Goal: Transaction & Acquisition: Download file/media

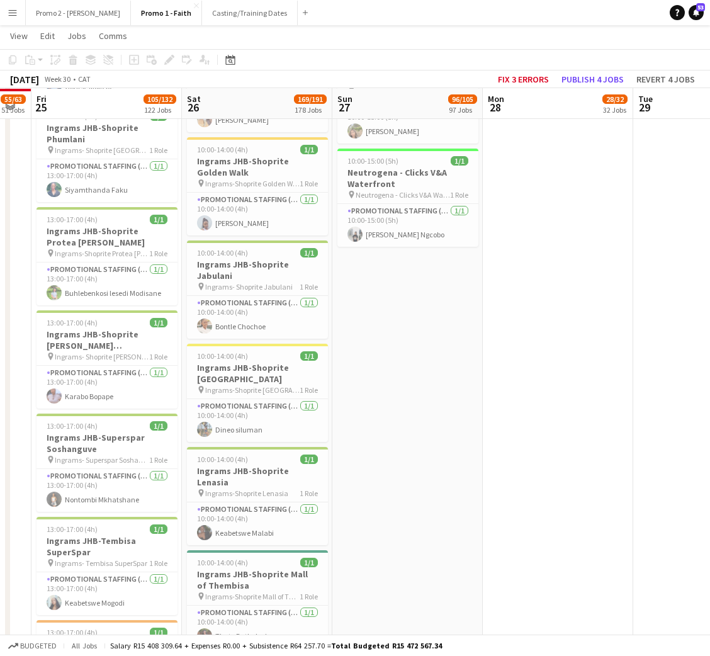
scroll to position [9919, 0]
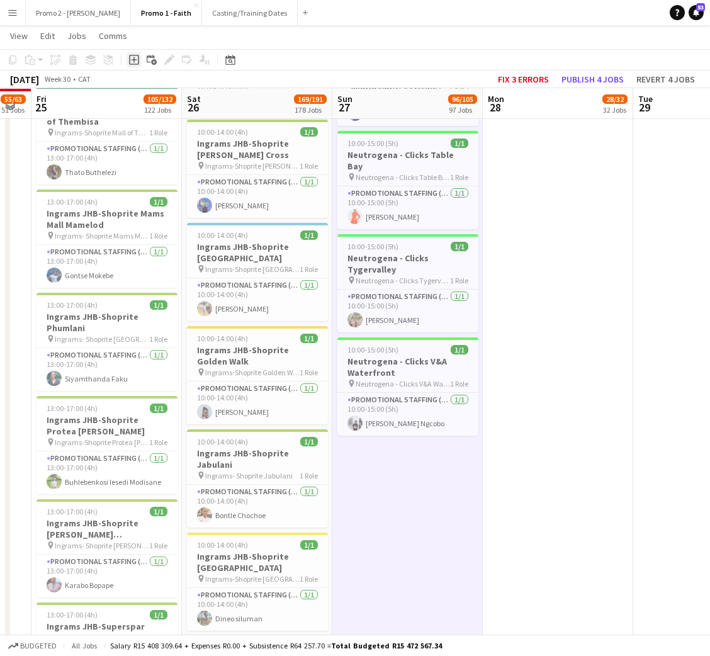
click at [130, 60] on icon "Add job" at bounding box center [134, 60] width 10 height 10
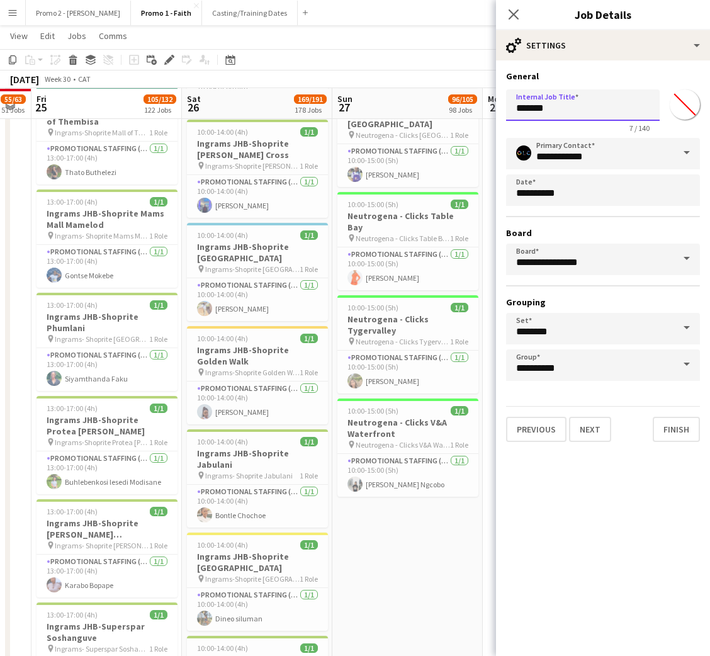
click at [583, 115] on input "*******" at bounding box center [583, 104] width 154 height 31
type input "**********"
click at [587, 419] on button "Next" at bounding box center [590, 429] width 42 height 25
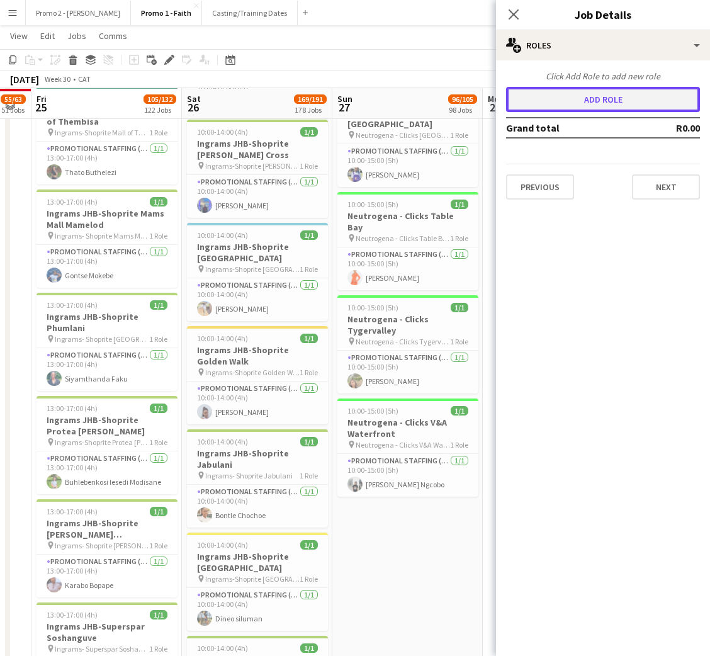
click at [583, 88] on button "Add role" at bounding box center [603, 99] width 194 height 25
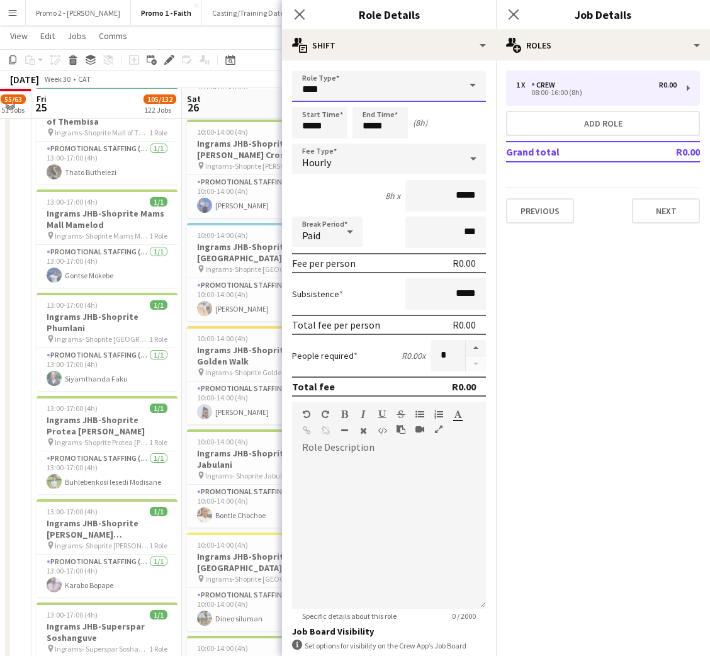
click at [400, 93] on input "****" at bounding box center [389, 86] width 194 height 31
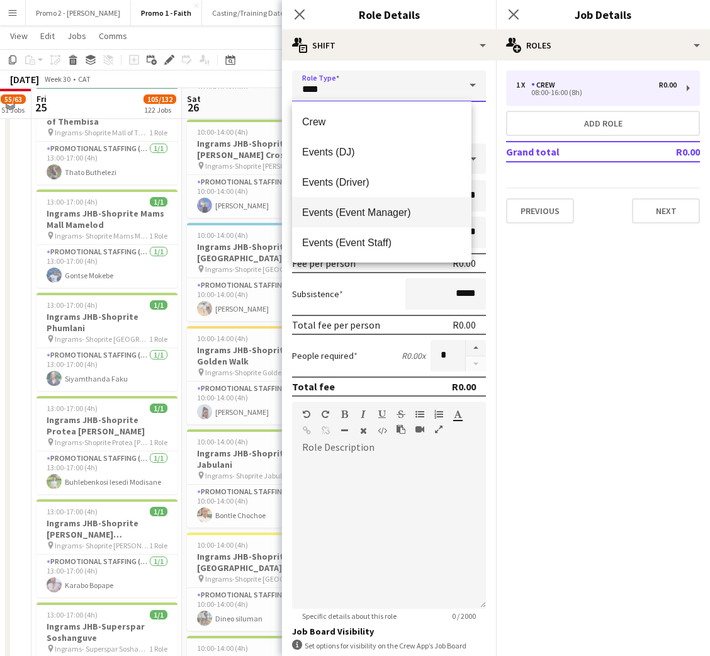
scroll to position [94, 0]
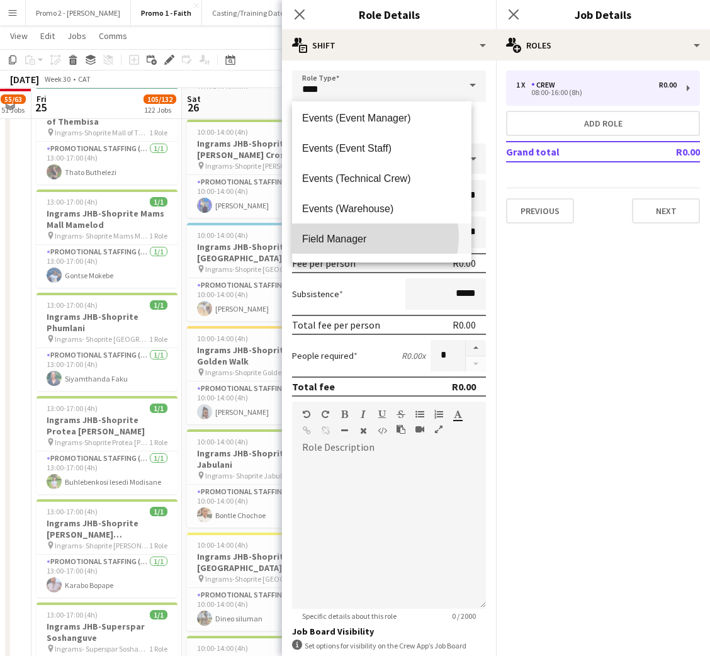
click at [365, 237] on span "Field Manager" at bounding box center [381, 239] width 159 height 12
type input "**********"
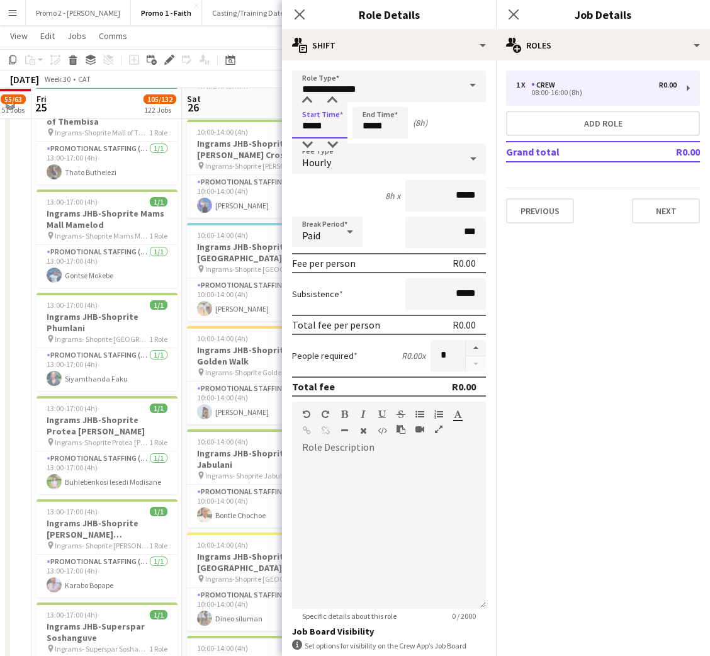
click at [331, 124] on input "*****" at bounding box center [319, 122] width 55 height 31
click at [368, 117] on input "*****" at bounding box center [380, 122] width 55 height 31
type input "*****"
click at [366, 145] on div at bounding box center [367, 145] width 25 height 13
click at [331, 154] on div "Hourly" at bounding box center [376, 159] width 169 height 30
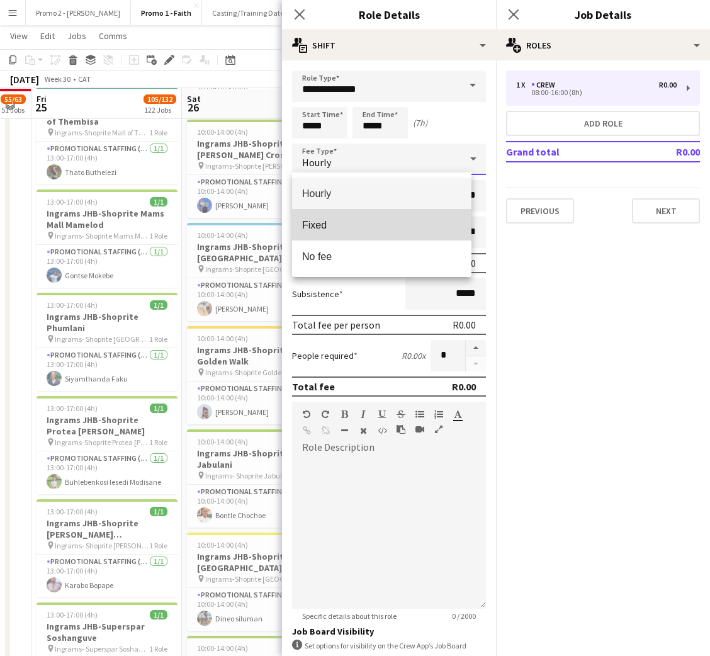
drag, startPoint x: 356, startPoint y: 232, endPoint x: 418, endPoint y: 207, distance: 66.7
click at [357, 232] on mat-option "Fixed" at bounding box center [381, 224] width 179 height 31
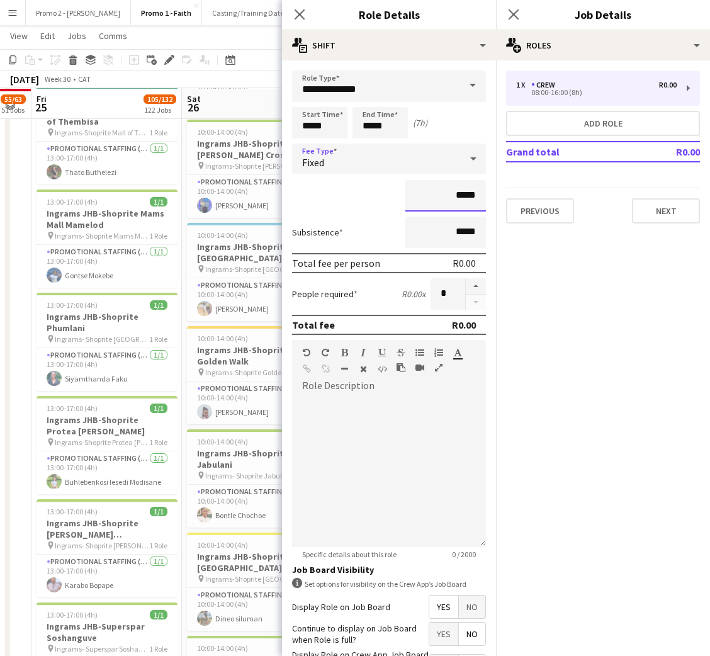
click at [441, 200] on input "*****" at bounding box center [446, 195] width 81 height 31
click at [441, 199] on input "*****" at bounding box center [446, 195] width 81 height 31
type input "*********"
click at [674, 203] on button "Next" at bounding box center [666, 210] width 68 height 25
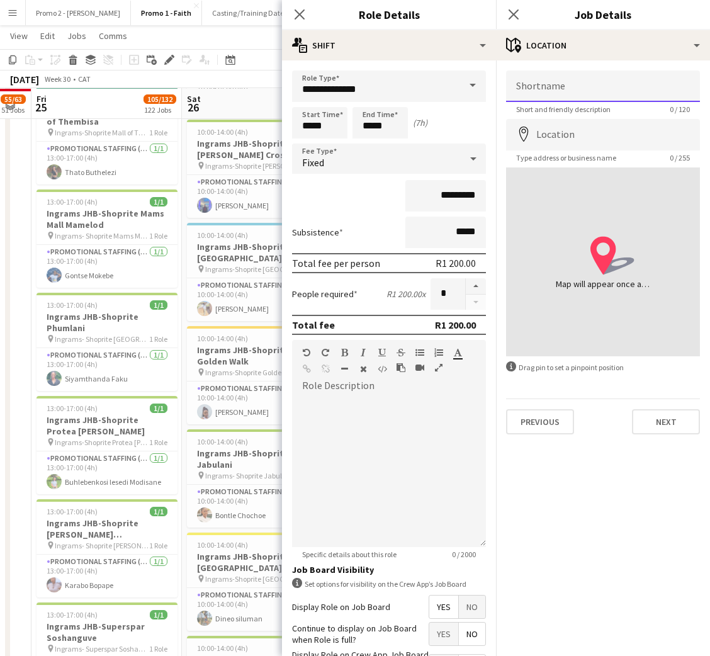
click at [535, 86] on input "Shortname" at bounding box center [603, 86] width 194 height 31
paste input "**********"
type input "**********"
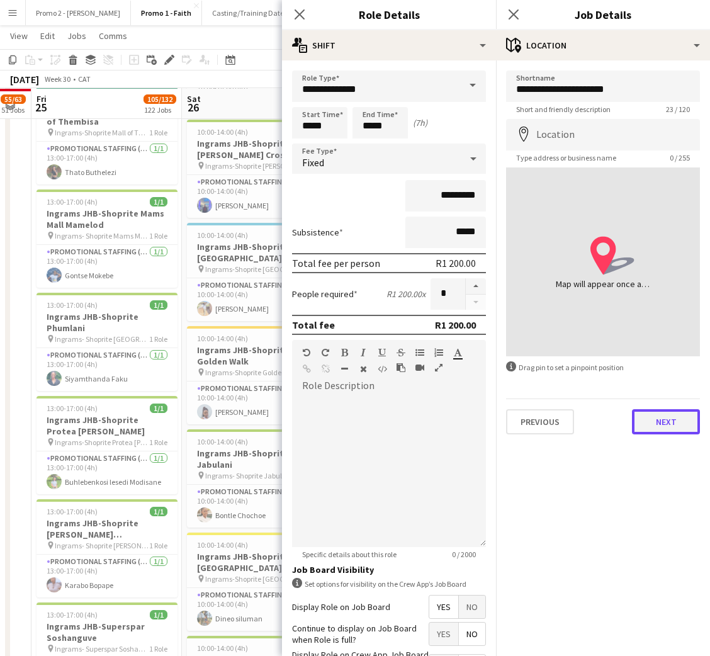
click at [680, 424] on button "Next" at bounding box center [666, 421] width 68 height 25
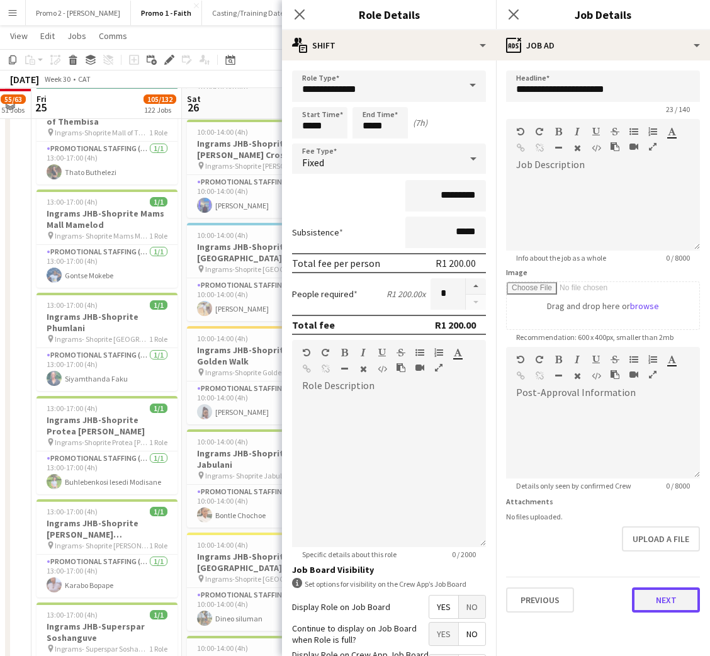
scroll to position [0, 0]
click at [632, 593] on div "Previous Next" at bounding box center [603, 595] width 194 height 36
click at [664, 600] on button "Next" at bounding box center [666, 600] width 68 height 25
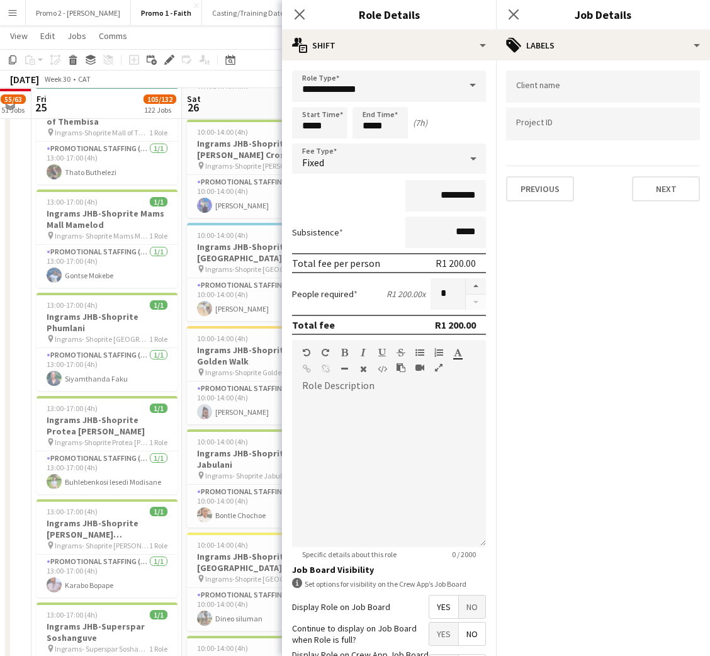
click at [564, 89] on input "Type to search client labels..." at bounding box center [603, 86] width 174 height 11
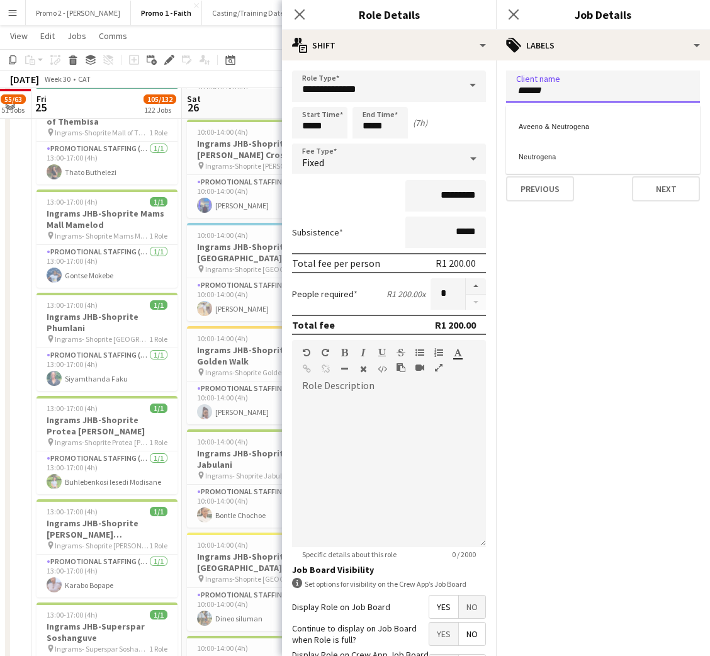
type input "******"
click at [568, 157] on div "Neutrogena" at bounding box center [603, 155] width 194 height 30
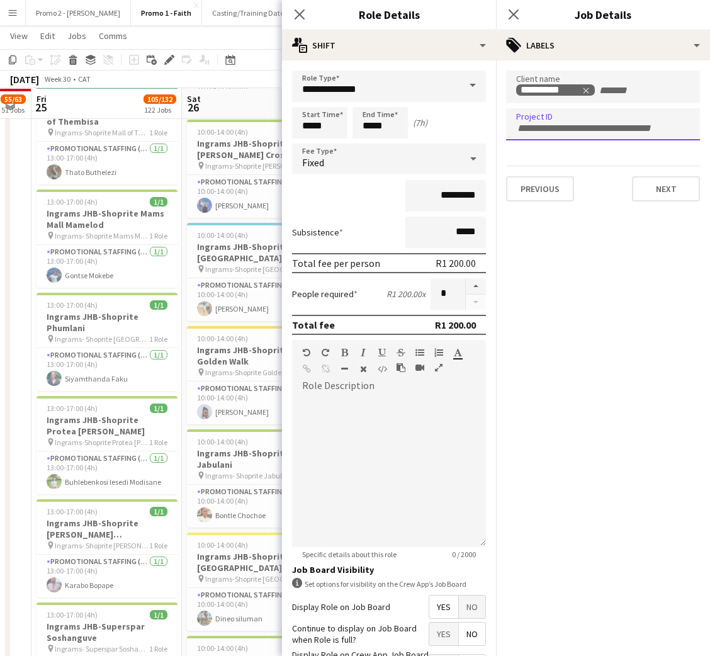
click at [584, 130] on div at bounding box center [603, 124] width 194 height 32
type input "********"
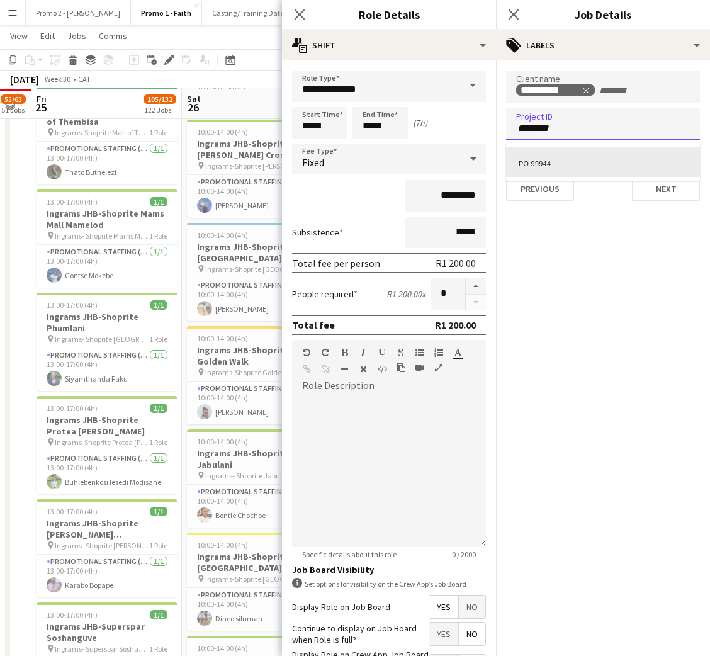
click at [556, 164] on div "PO 99944" at bounding box center [603, 162] width 194 height 30
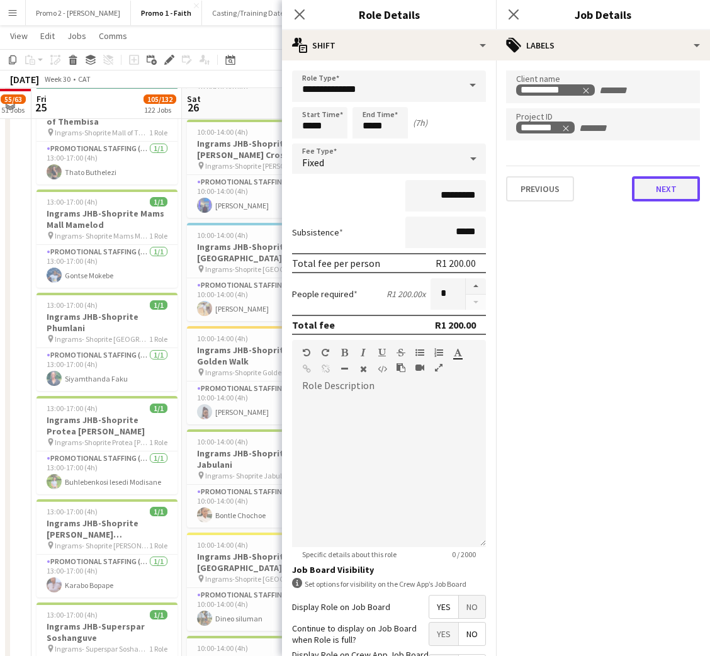
click at [668, 194] on button "Next" at bounding box center [666, 188] width 68 height 25
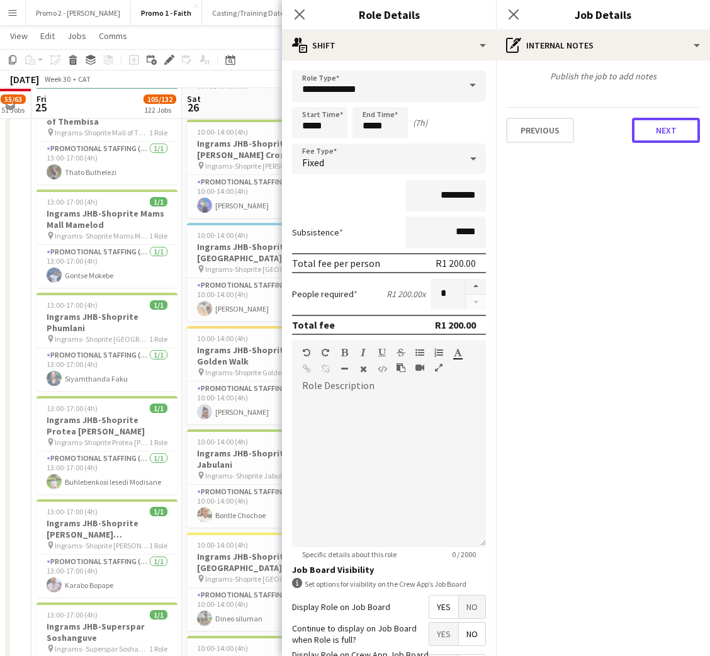
click at [641, 128] on button "Next" at bounding box center [666, 130] width 68 height 25
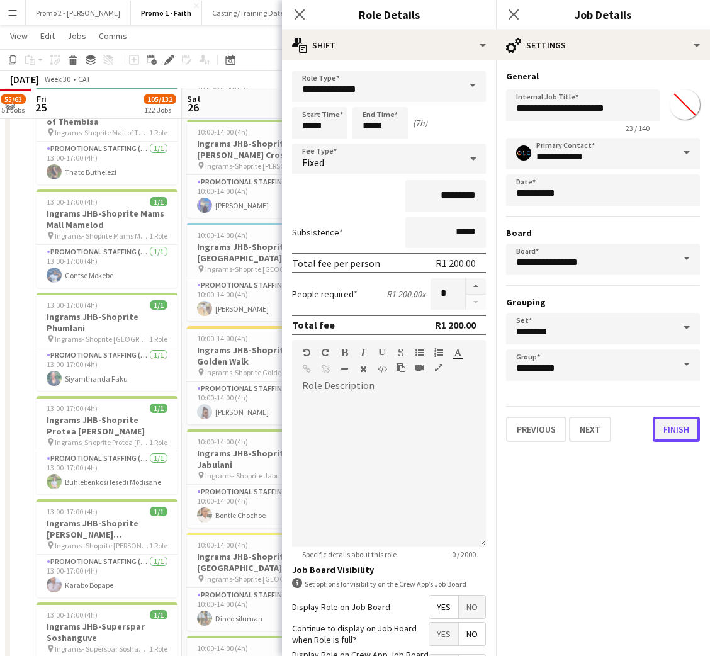
click at [675, 423] on button "Finish" at bounding box center [676, 429] width 47 height 25
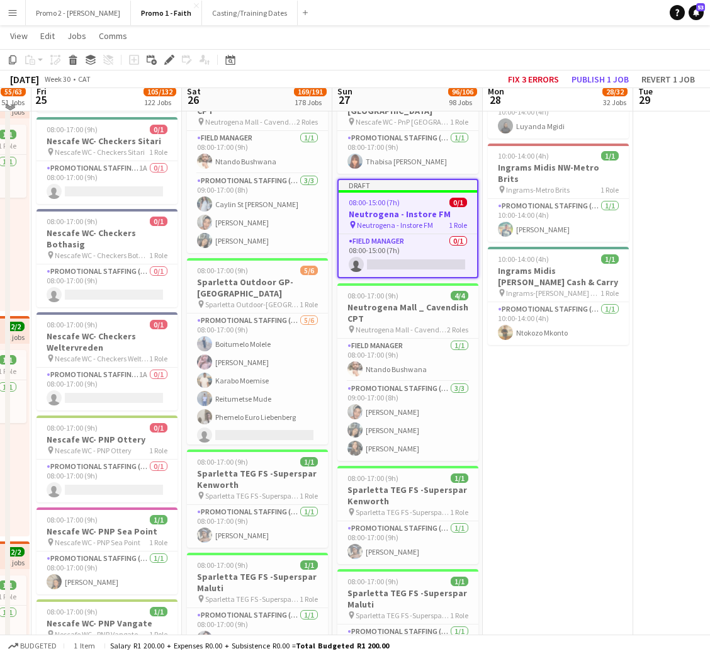
scroll to position [3117, 0]
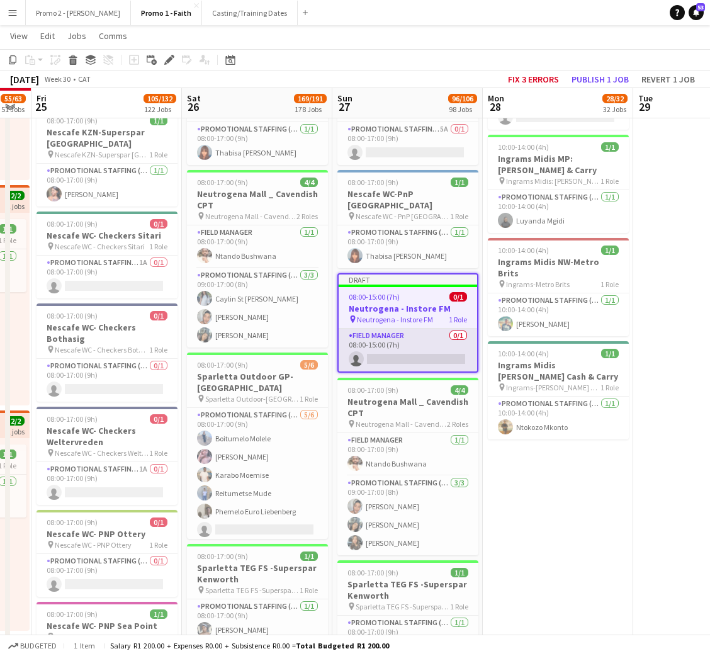
click at [407, 329] on app-card-role "Field Manager 0/1 08:00-15:00 (7h) single-neutral-actions" at bounding box center [408, 350] width 139 height 43
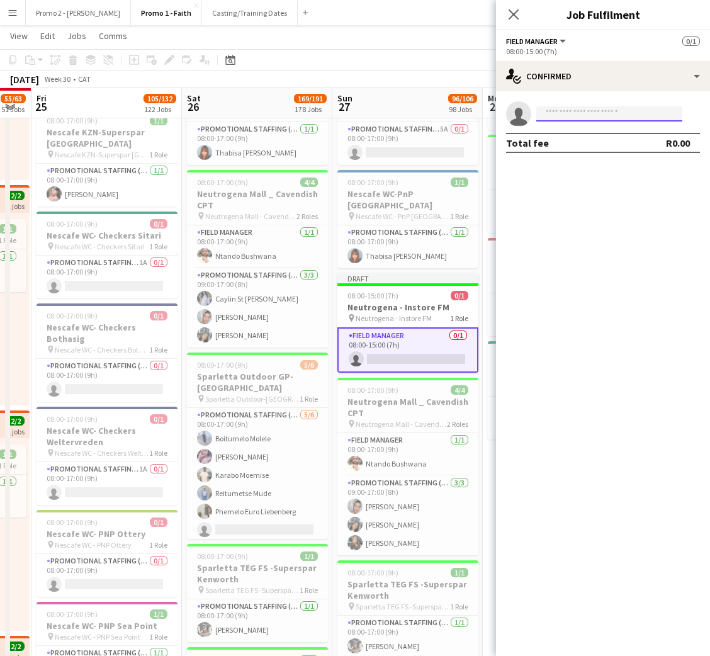
click at [573, 111] on input at bounding box center [610, 113] width 146 height 15
type input "*******"
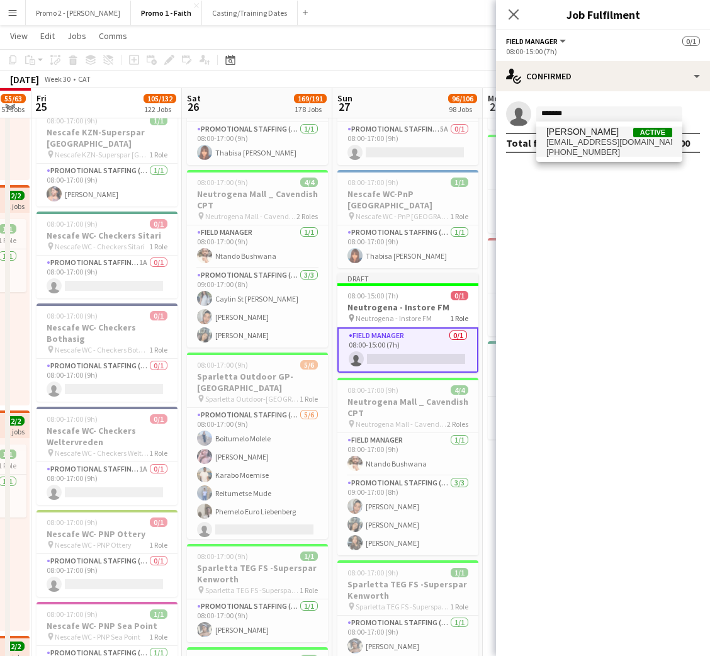
click at [617, 142] on span "[EMAIL_ADDRESS][DOMAIN_NAME]" at bounding box center [610, 142] width 126 height 10
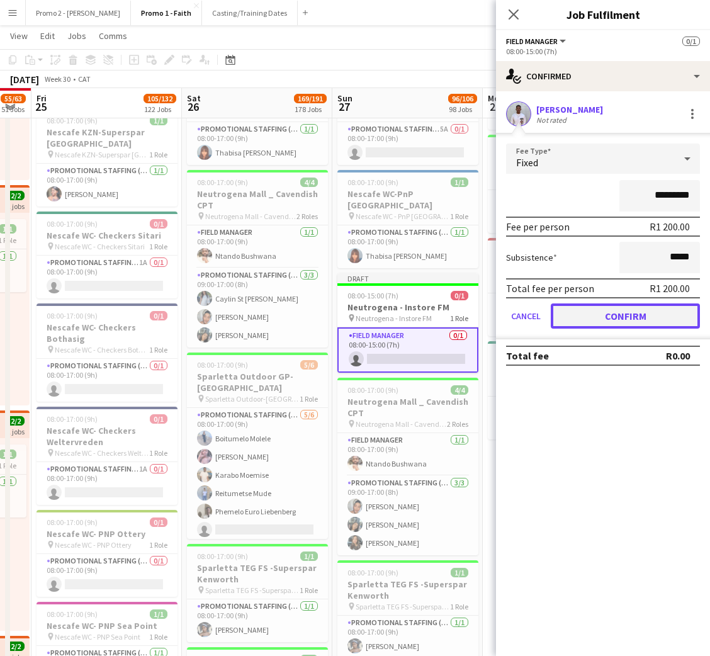
click at [595, 313] on button "Confirm" at bounding box center [625, 316] width 149 height 25
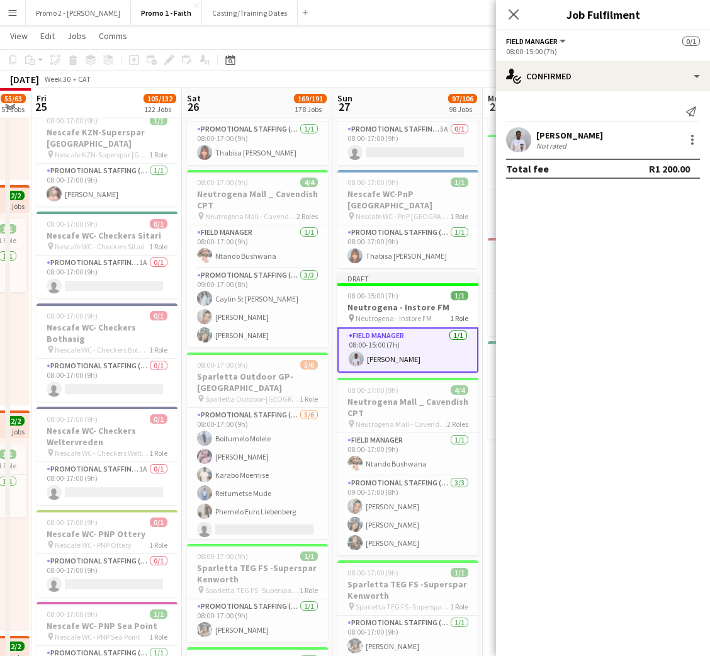
click at [559, 131] on div "[PERSON_NAME]" at bounding box center [570, 135] width 67 height 11
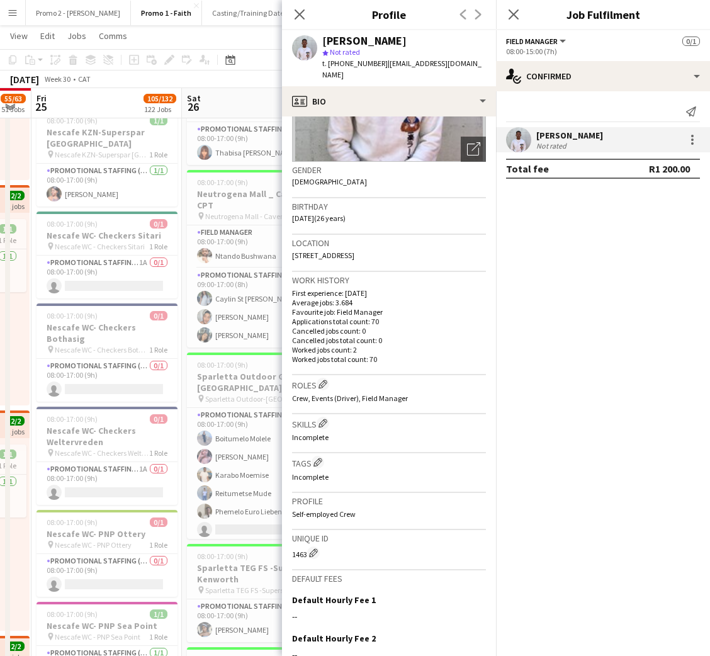
scroll to position [275, 0]
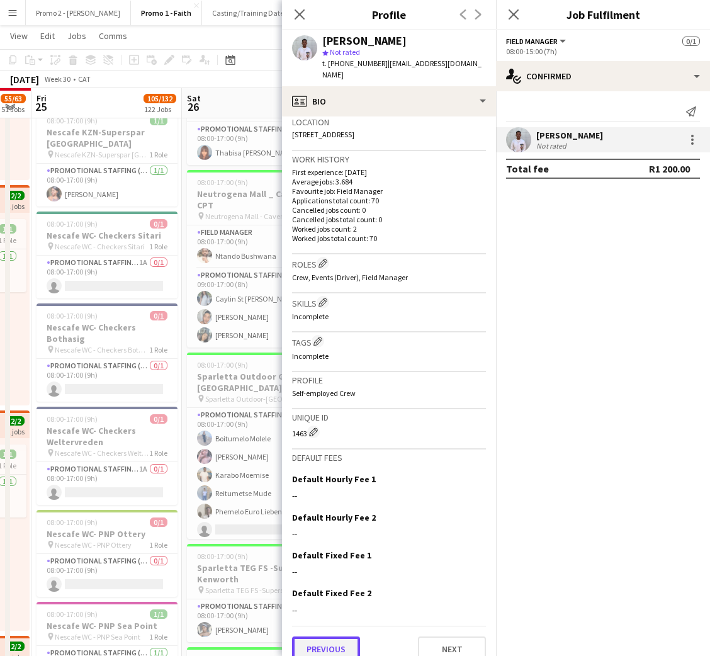
click at [338, 637] on button "Previous" at bounding box center [326, 649] width 68 height 25
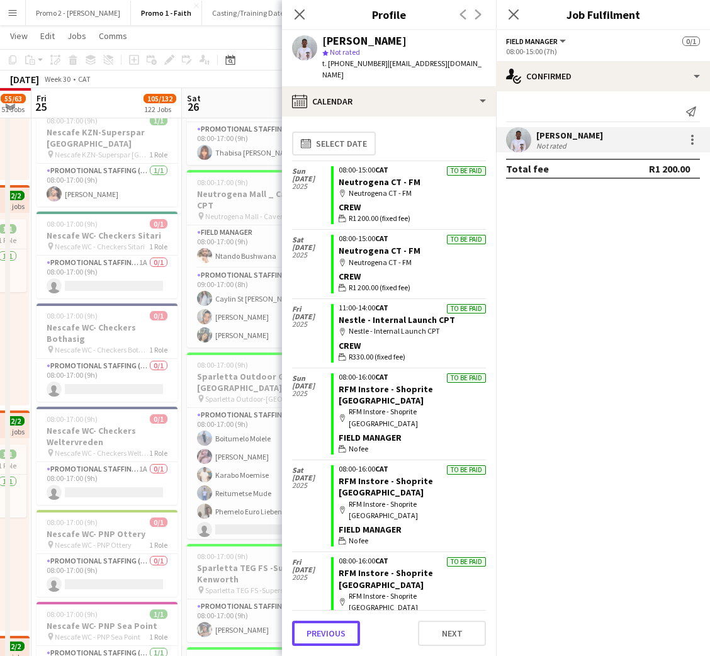
click at [338, 631] on button "Previous" at bounding box center [326, 633] width 68 height 25
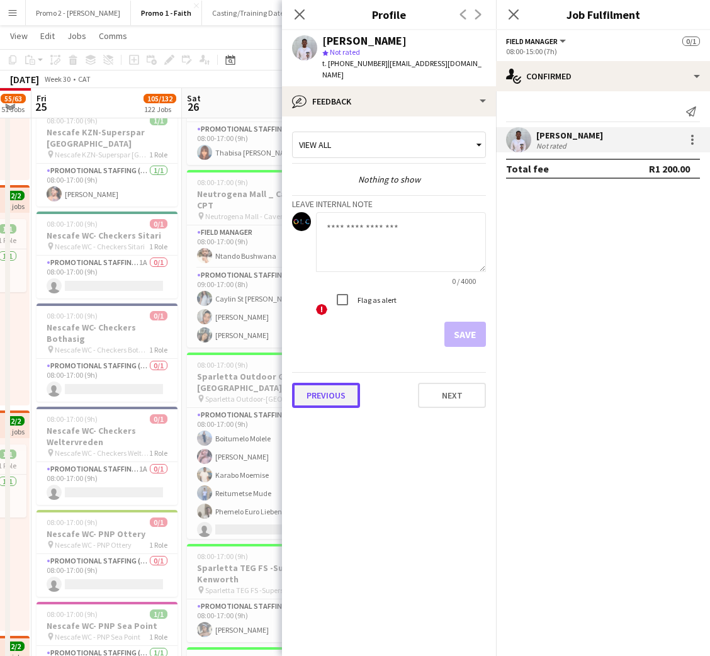
click at [334, 383] on button "Previous" at bounding box center [326, 395] width 68 height 25
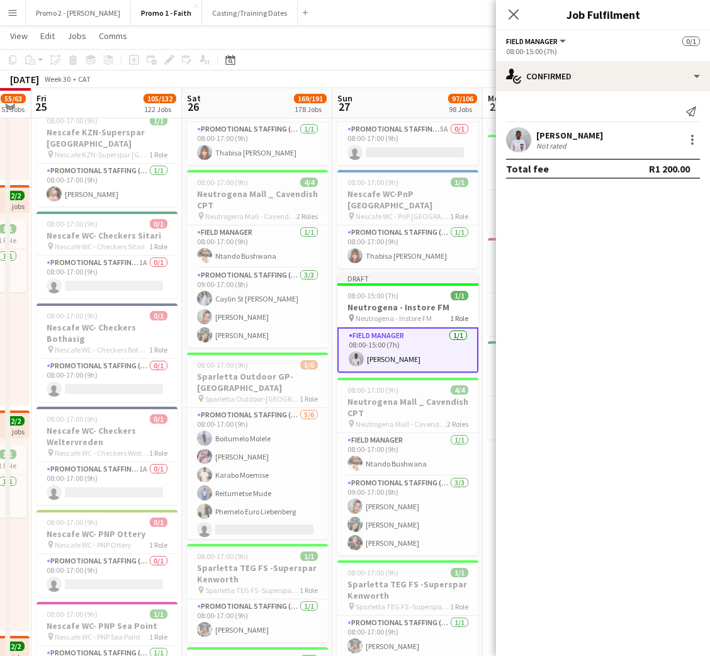
click at [389, 327] on app-card-role "Field Manager [DATE] 08:00-15:00 (7h) [PERSON_NAME]" at bounding box center [408, 349] width 141 height 45
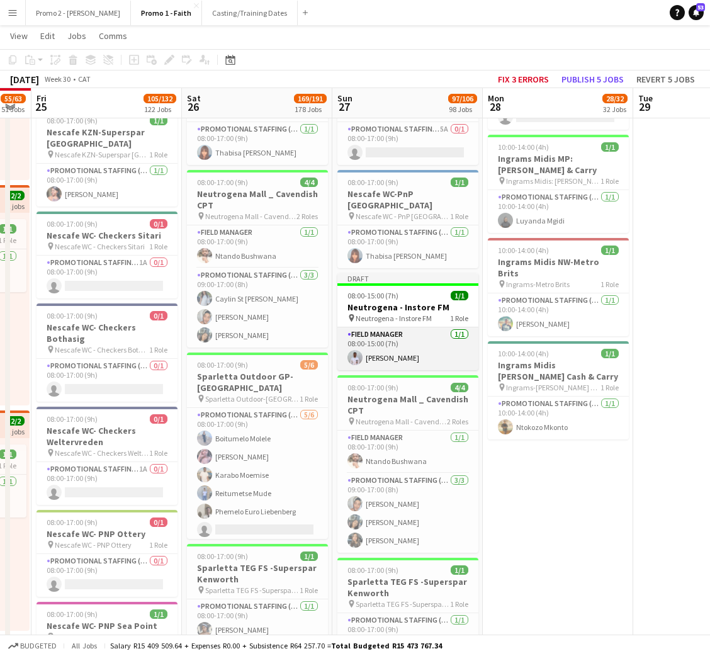
click at [399, 327] on app-card-role "Field Manager [DATE] 08:00-15:00 (7h) [PERSON_NAME]" at bounding box center [408, 348] width 141 height 43
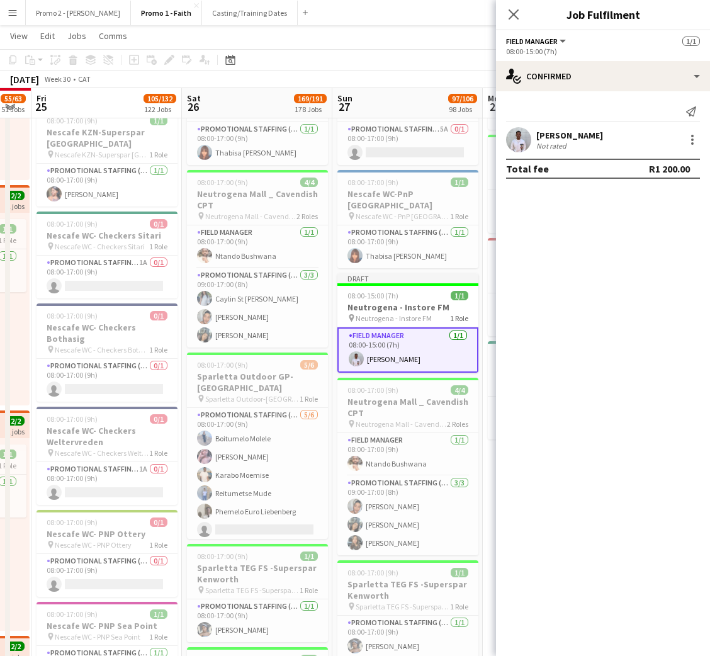
click at [571, 134] on div "[PERSON_NAME]" at bounding box center [570, 135] width 67 height 11
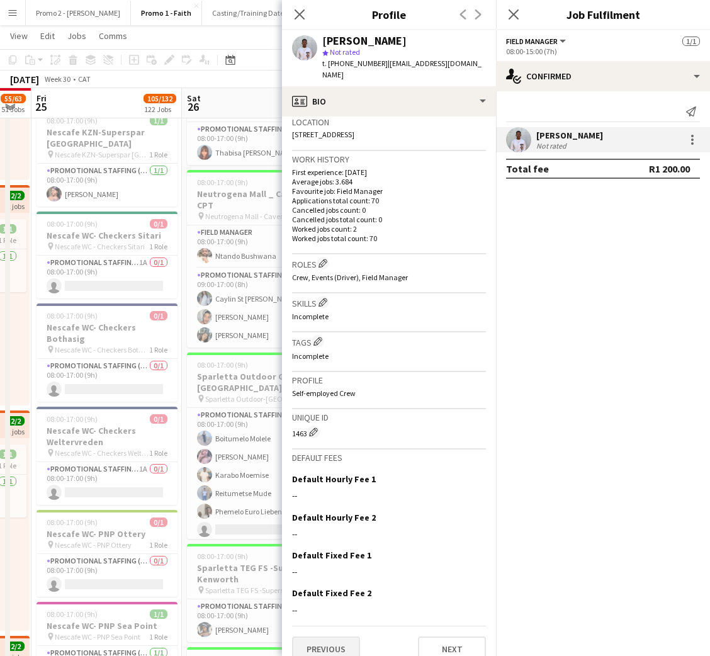
drag, startPoint x: 332, startPoint y: 617, endPoint x: 337, endPoint y: 622, distance: 7.1
click at [334, 626] on div "Previous Next" at bounding box center [389, 644] width 194 height 36
click at [339, 637] on button "Previous" at bounding box center [326, 649] width 68 height 25
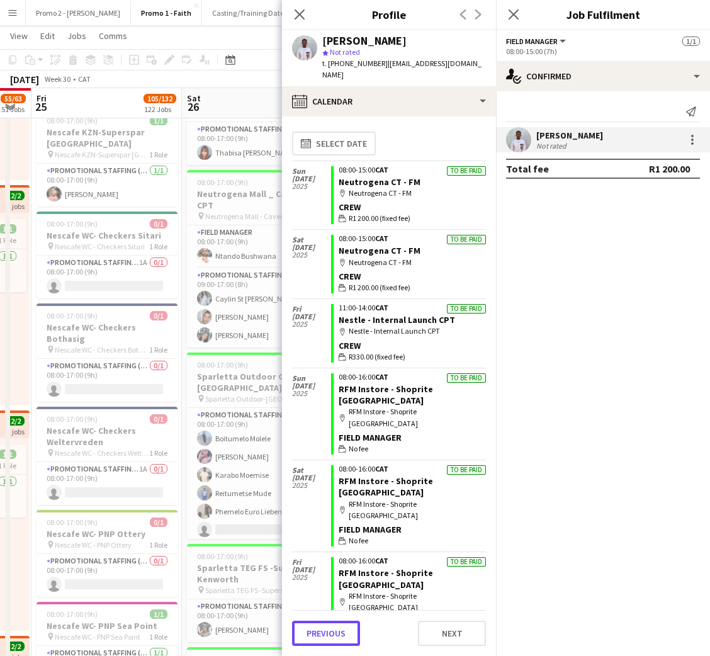
click at [339, 629] on button "Previous" at bounding box center [326, 633] width 68 height 25
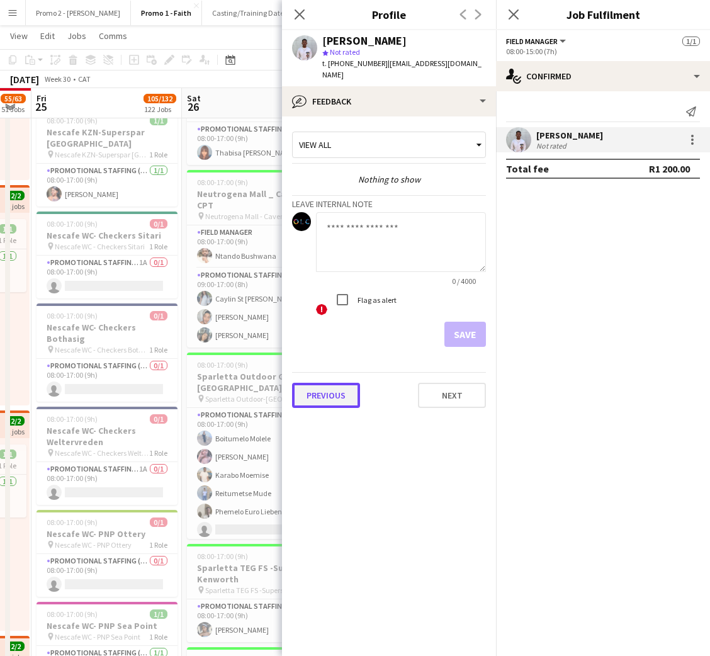
click at [341, 383] on button "Previous" at bounding box center [326, 395] width 68 height 25
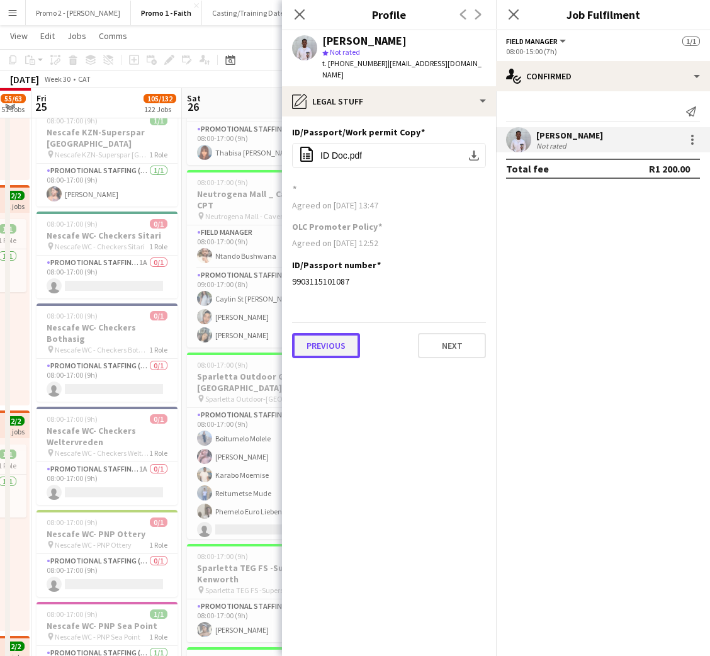
click at [324, 335] on button "Previous" at bounding box center [326, 345] width 68 height 25
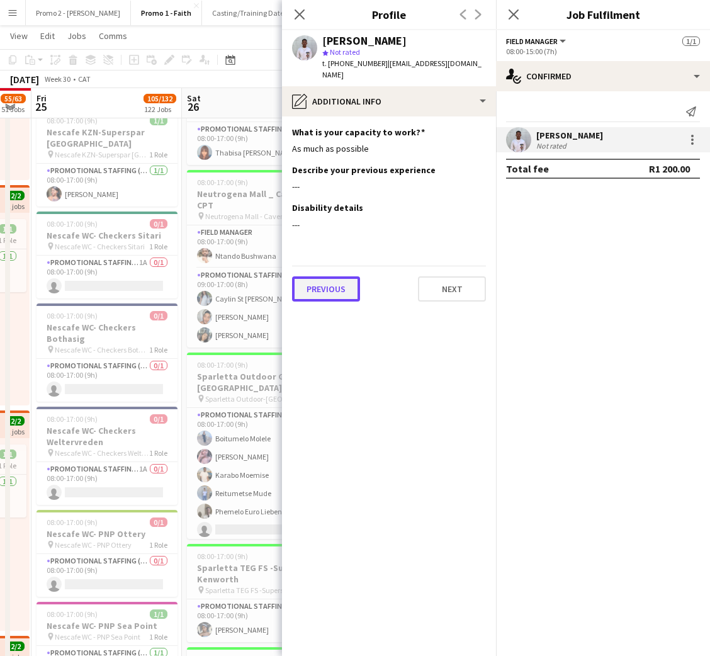
click at [327, 285] on button "Previous" at bounding box center [326, 288] width 68 height 25
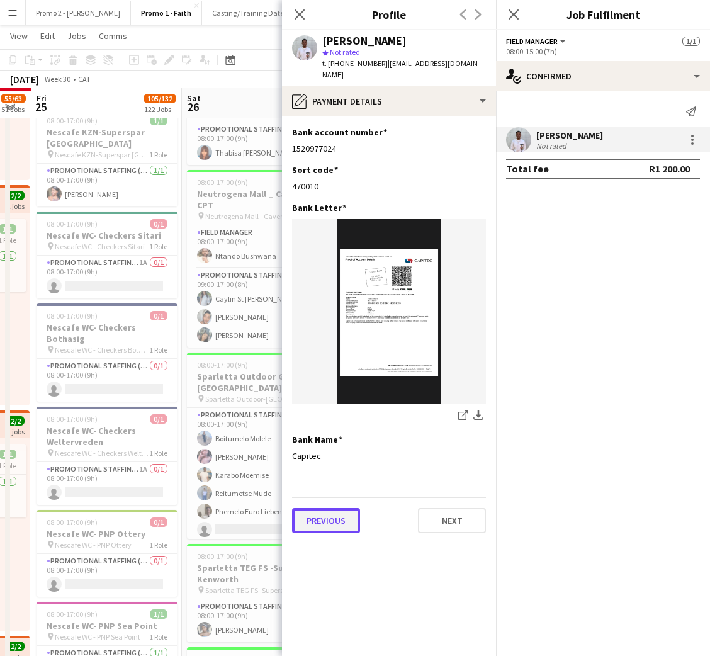
click at [327, 516] on button "Previous" at bounding box center [326, 520] width 68 height 25
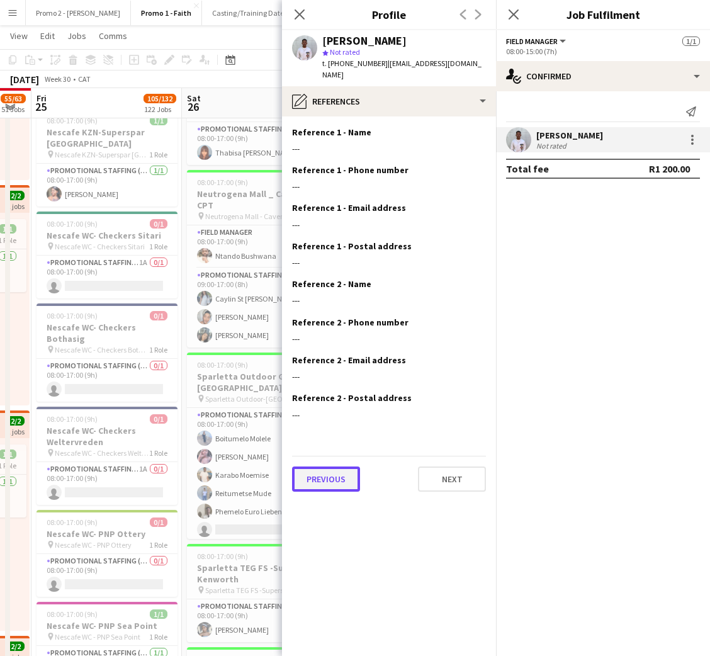
click at [305, 470] on button "Previous" at bounding box center [326, 479] width 68 height 25
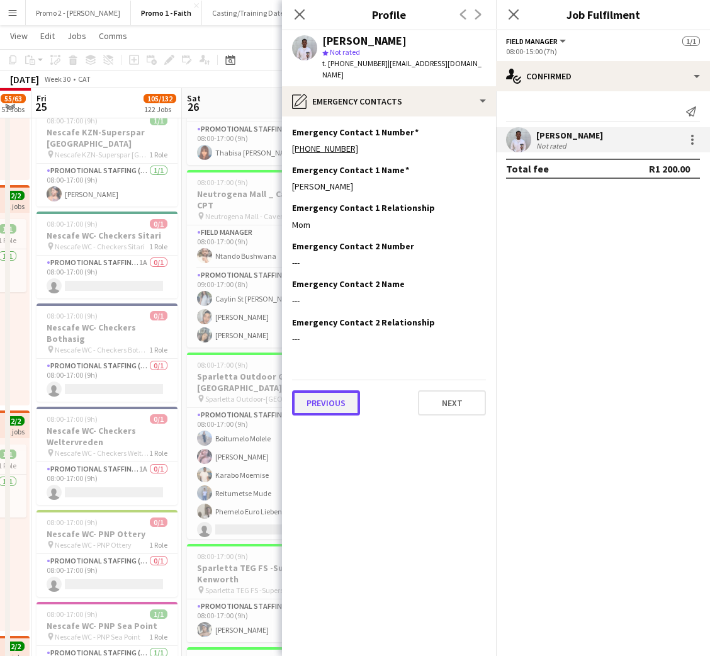
click at [326, 395] on button "Previous" at bounding box center [326, 402] width 68 height 25
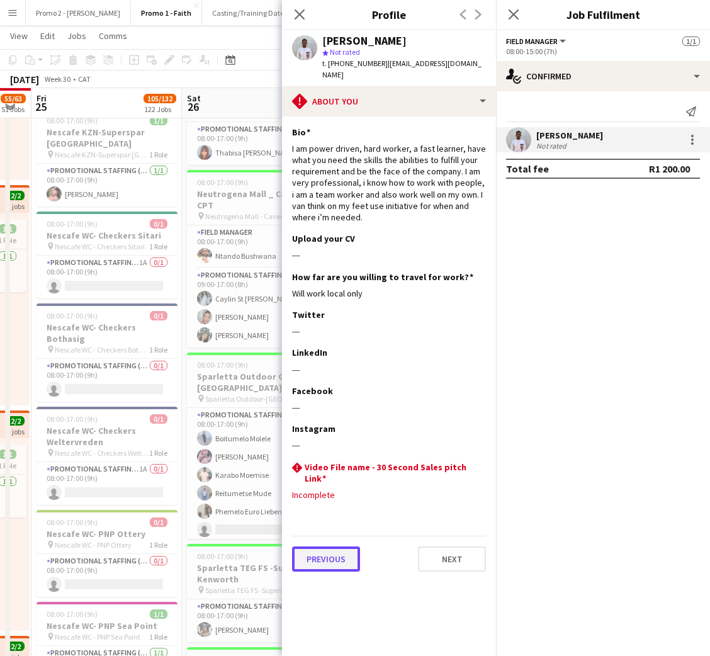
click at [319, 547] on button "Previous" at bounding box center [326, 559] width 68 height 25
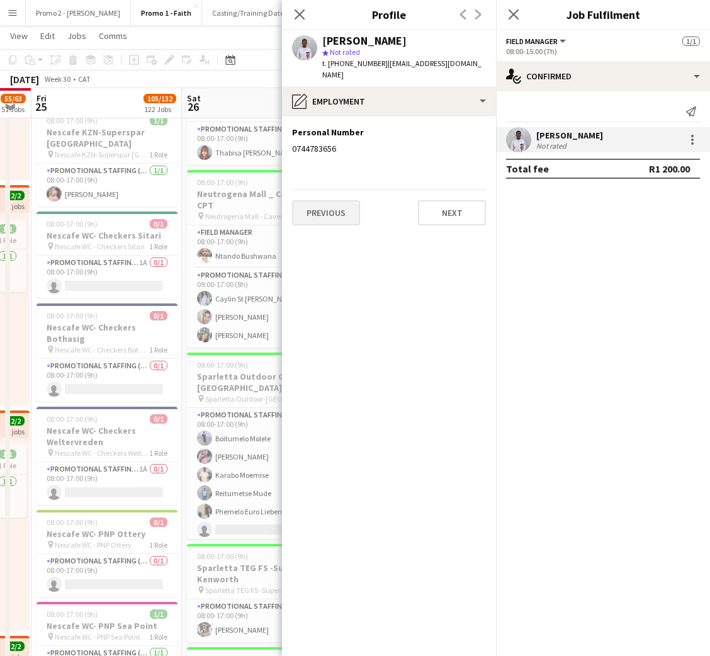
drag, startPoint x: 326, startPoint y: 214, endPoint x: 318, endPoint y: 207, distance: 10.3
click at [324, 212] on app-section-data-types "Personal Number Edit this field 0744783656 Previous Next" at bounding box center [389, 387] width 214 height 540
click at [315, 205] on button "Previous" at bounding box center [326, 212] width 68 height 25
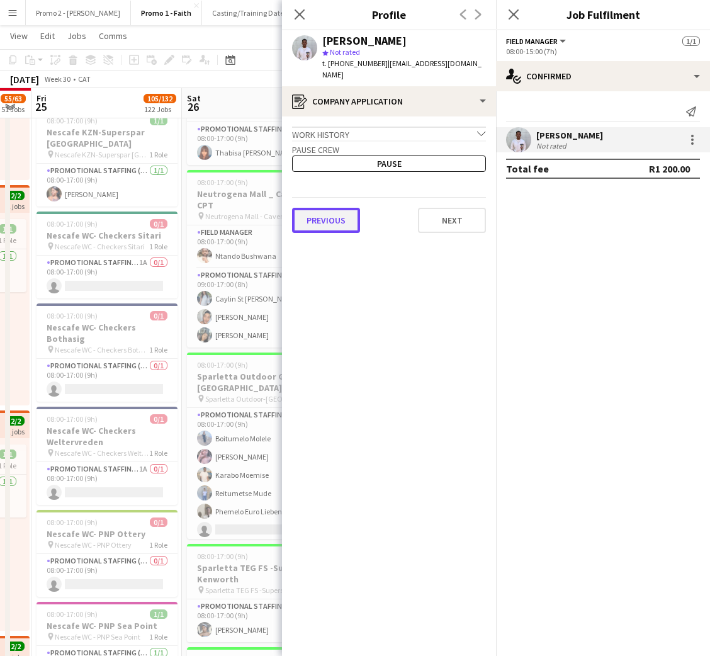
click at [334, 214] on button "Previous" at bounding box center [326, 220] width 68 height 25
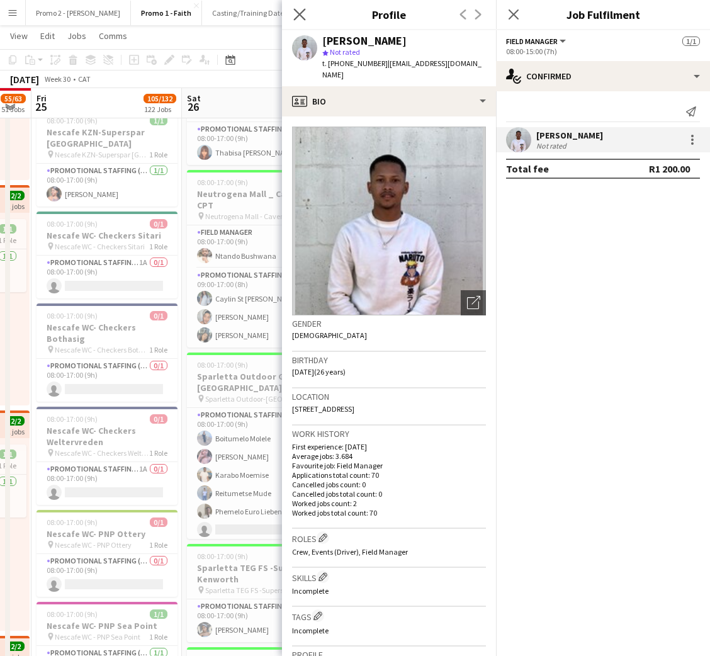
click at [307, 18] on app-icon "Close pop-in" at bounding box center [300, 15] width 18 height 18
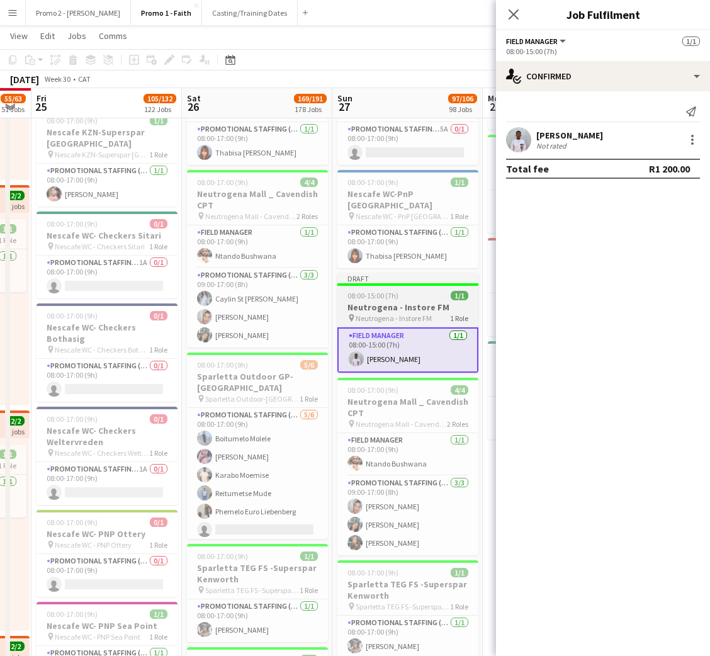
click at [396, 302] on h3 "Neutrogena - Instore FM" at bounding box center [408, 307] width 141 height 11
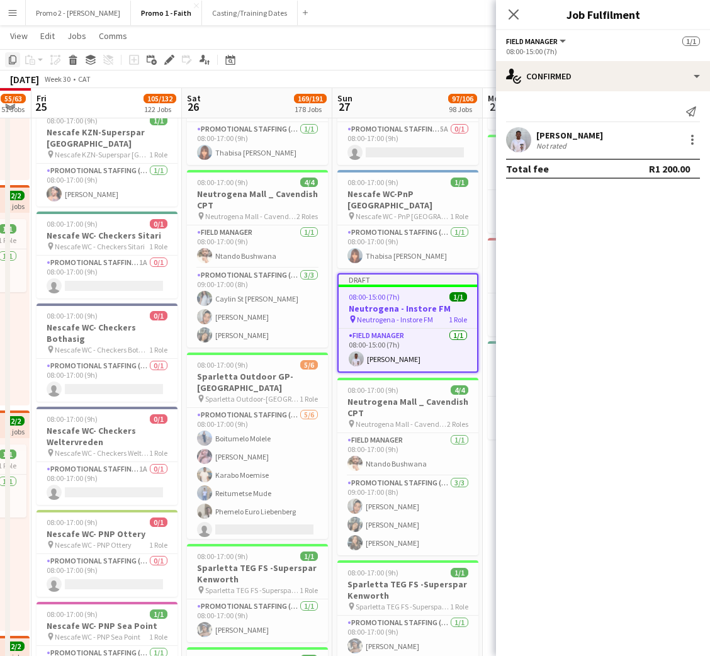
click at [9, 64] on icon "Copy" at bounding box center [13, 60] width 10 height 10
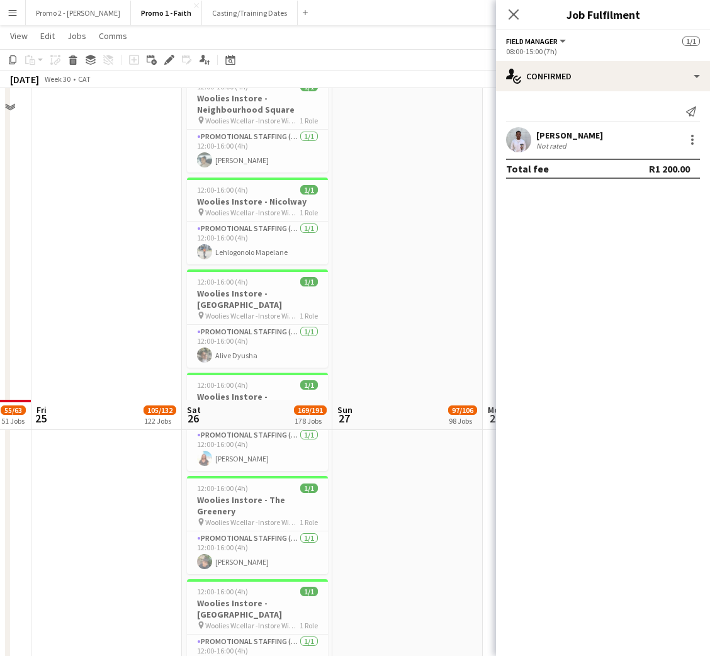
scroll to position [18421, 0]
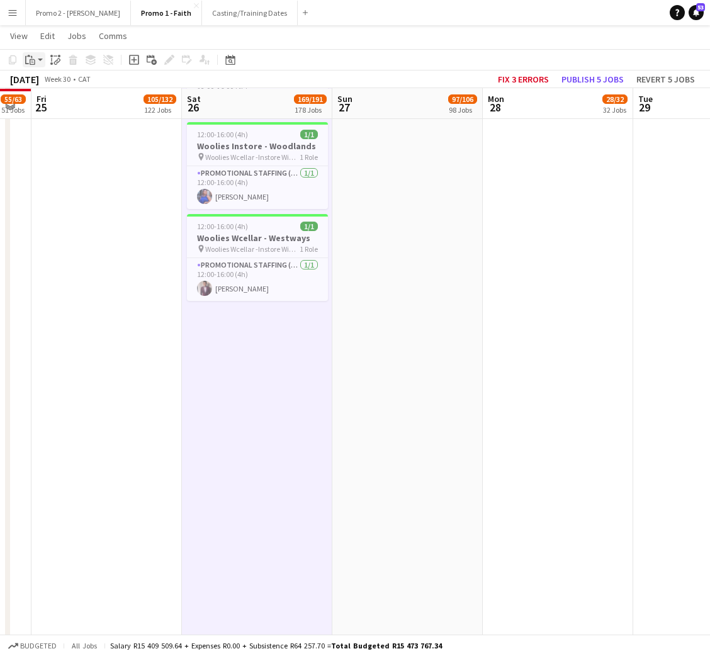
click at [36, 58] on div "Paste" at bounding box center [30, 59] width 15 height 15
click at [69, 101] on link "Paste with crew Ctrl+Shift+V" at bounding box center [92, 105] width 118 height 11
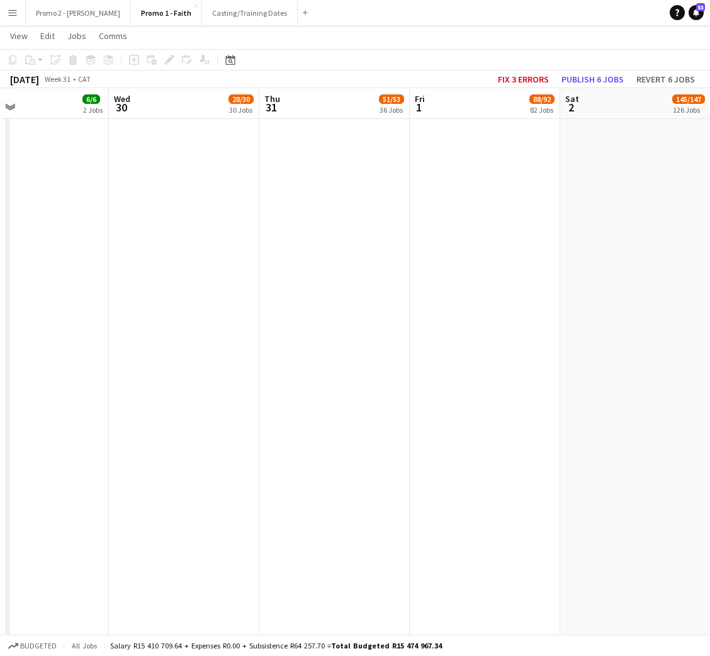
scroll to position [0, 437]
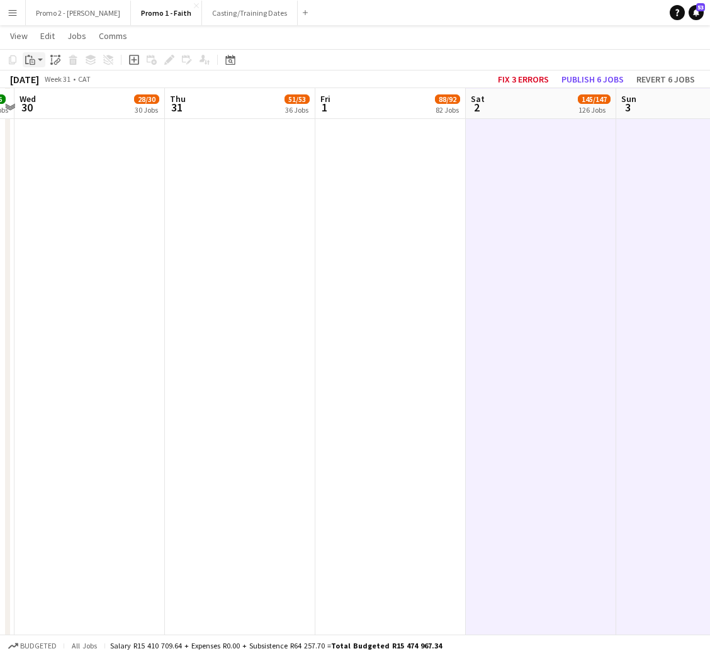
click at [38, 62] on app-action-btn "Paste" at bounding box center [34, 59] width 23 height 15
click at [55, 105] on link "Paste with crew Ctrl+Shift+V" at bounding box center [92, 105] width 118 height 11
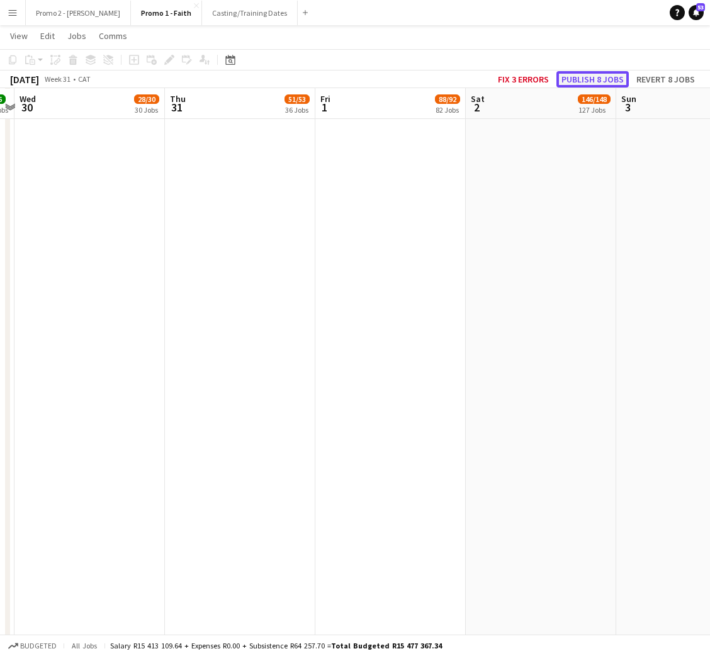
click at [588, 79] on button "Publish 8 jobs" at bounding box center [593, 79] width 72 height 16
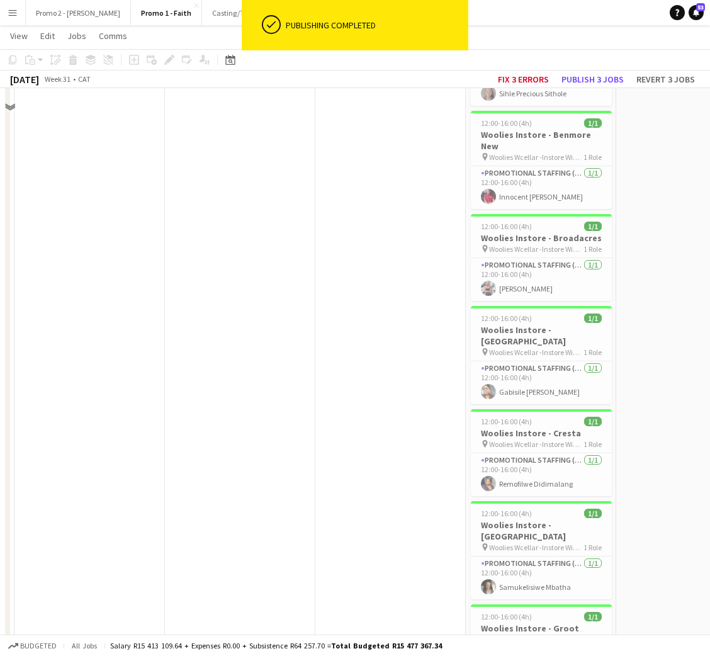
scroll to position [13981, 0]
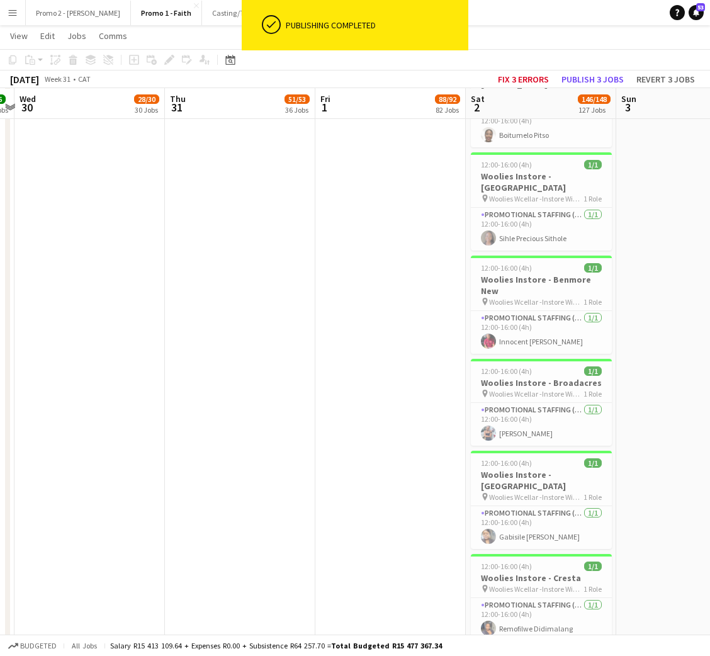
click at [3, 14] on button "Menu" at bounding box center [12, 12] width 25 height 25
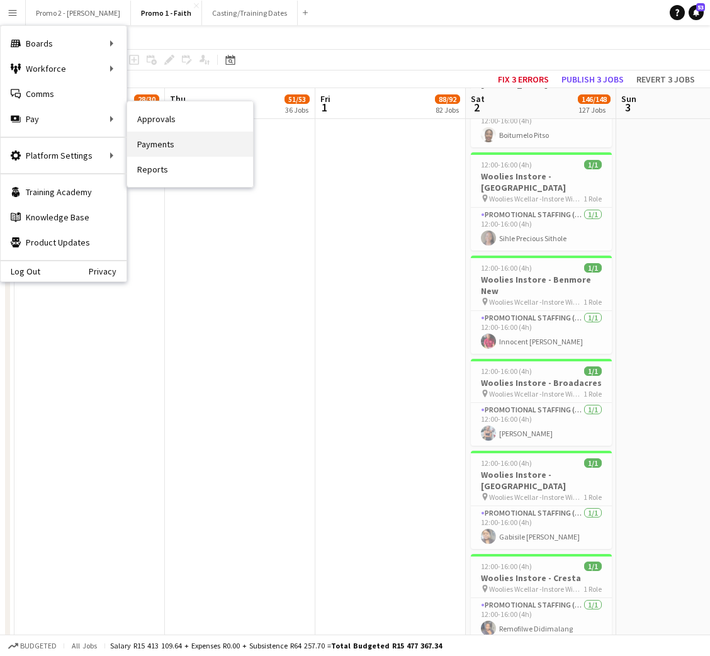
click at [153, 147] on link "Payments" at bounding box center [190, 144] width 126 height 25
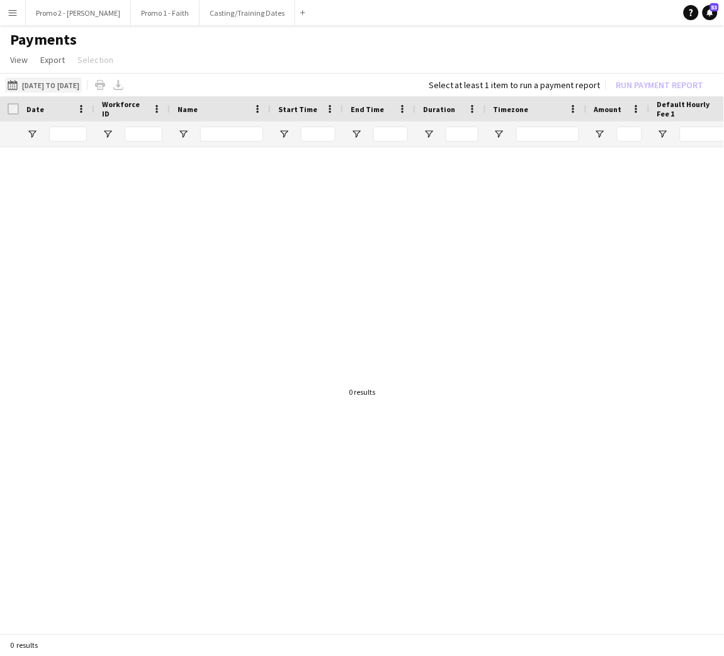
click at [24, 86] on button "[DATE] to [DATE] [DATE] to [DATE]" at bounding box center [43, 84] width 77 height 15
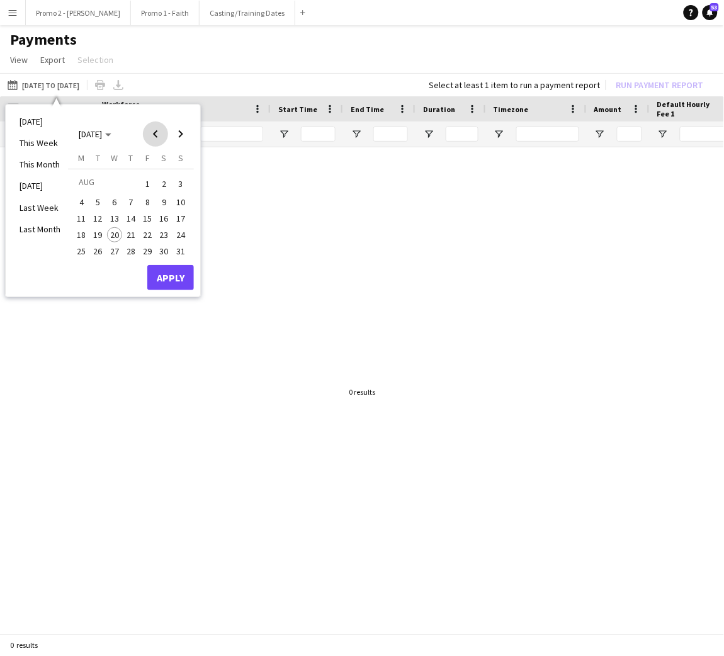
click at [154, 139] on span "Previous month" at bounding box center [155, 134] width 25 height 25
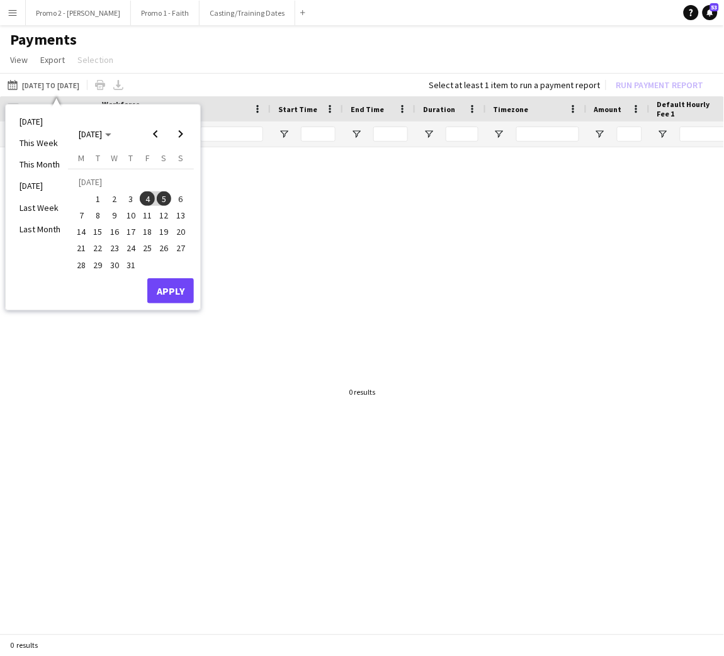
drag, startPoint x: 165, startPoint y: 253, endPoint x: 188, endPoint y: 248, distance: 23.2
click at [168, 251] on span "26" at bounding box center [164, 248] width 15 height 15
click at [186, 248] on span "27" at bounding box center [180, 248] width 15 height 15
drag, startPoint x: 183, startPoint y: 287, endPoint x: 206, endPoint y: 335, distance: 53.2
click at [182, 283] on button "Apply" at bounding box center [170, 290] width 47 height 25
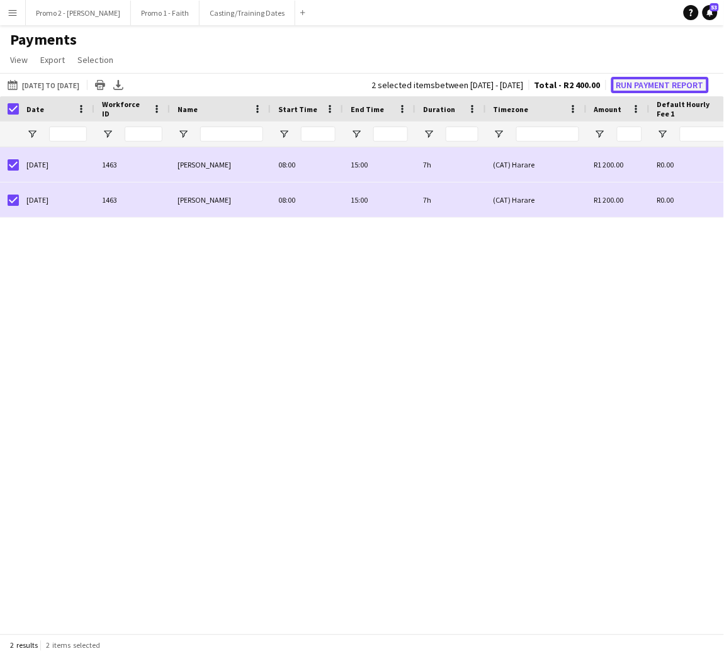
click at [656, 79] on button "Run Payment Report" at bounding box center [661, 85] width 98 height 16
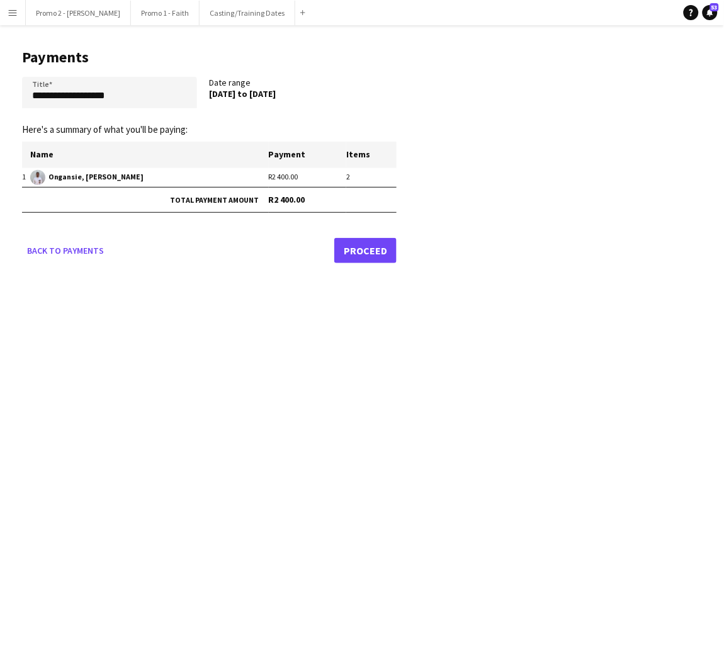
click at [363, 249] on link "Proceed" at bounding box center [365, 250] width 62 height 25
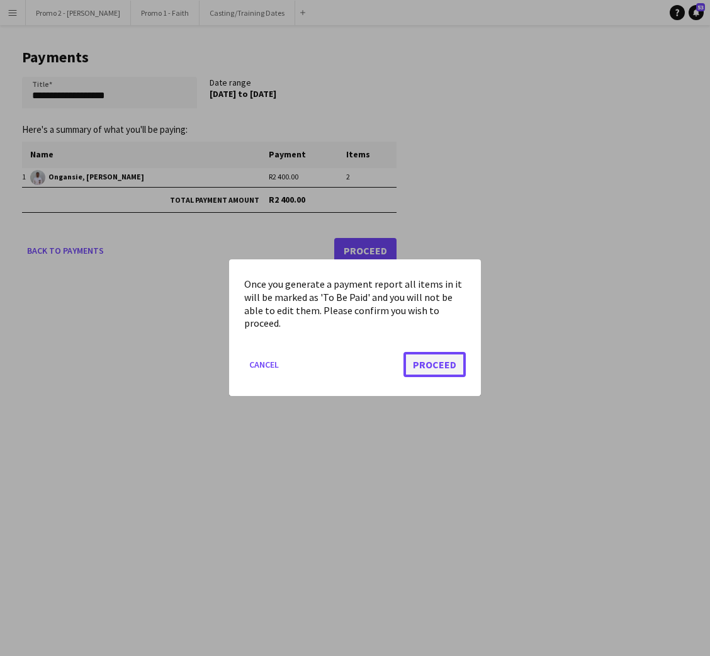
click at [418, 363] on button "Proceed" at bounding box center [435, 365] width 62 height 25
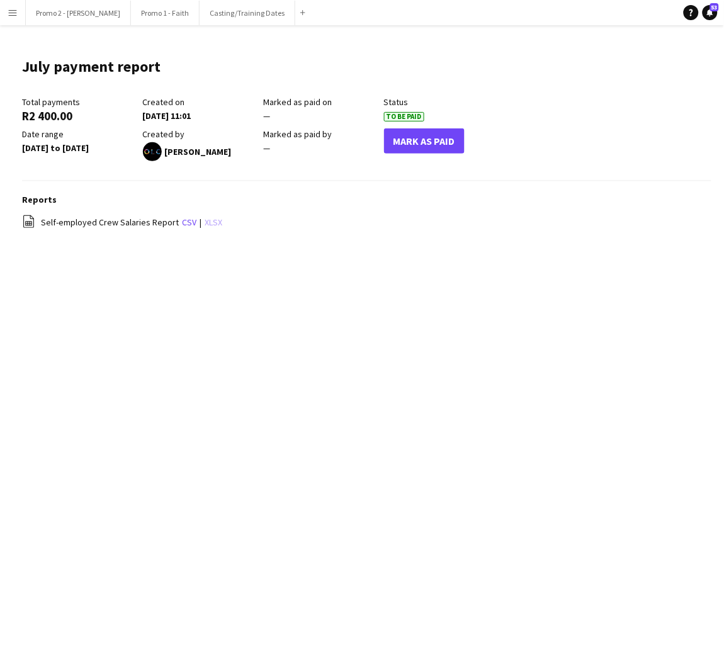
click at [210, 221] on link "xlsx" at bounding box center [214, 222] width 18 height 11
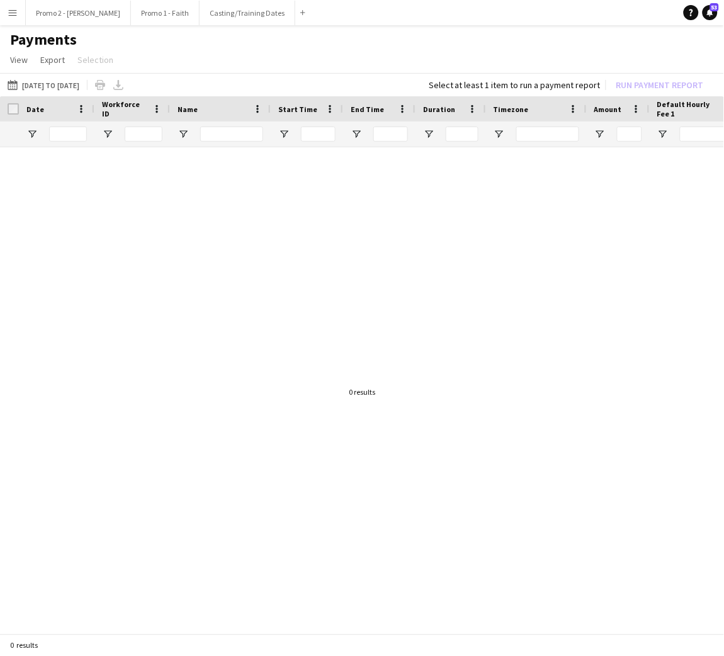
click at [391, 372] on div at bounding box center [362, 384] width 724 height 475
